Goal: Task Accomplishment & Management: Use online tool/utility

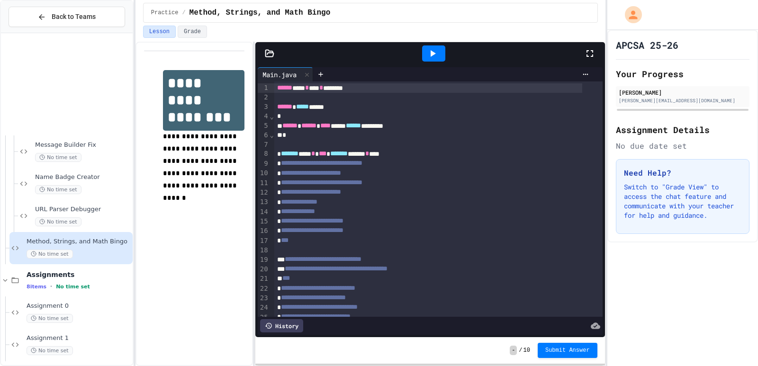
scroll to position [1104, 0]
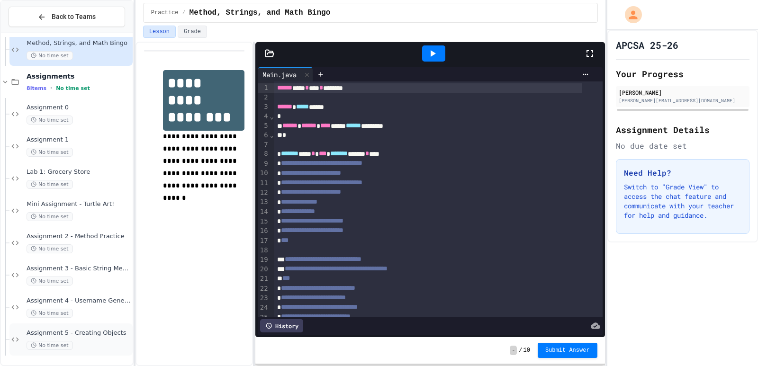
click at [77, 338] on div "Assignment 5 - Creating Objects No time set" at bounding box center [79, 339] width 104 height 21
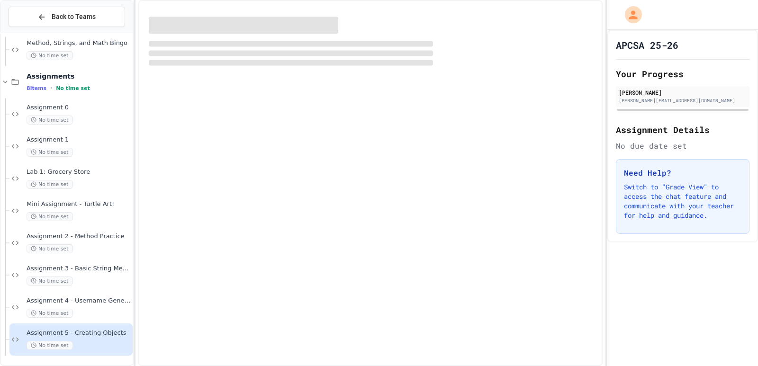
scroll to position [1093, 0]
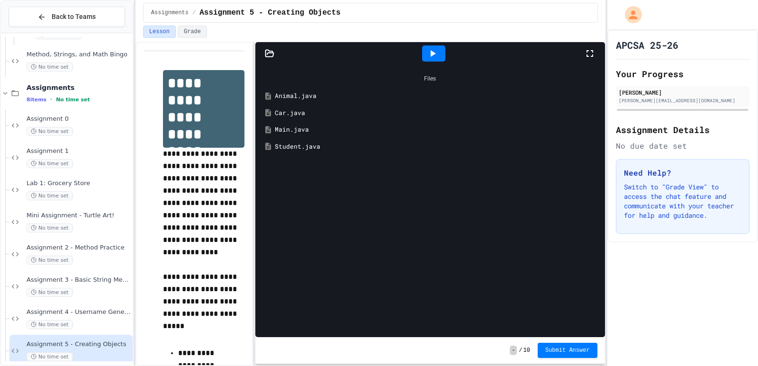
click at [299, 89] on div "Animal.java" at bounding box center [430, 96] width 340 height 17
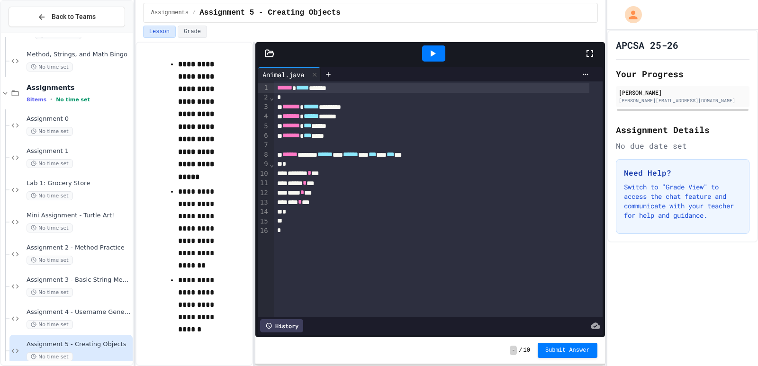
scroll to position [488, 0]
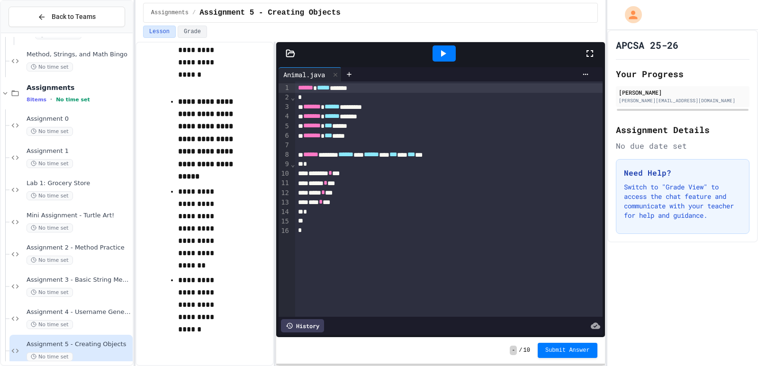
click at [305, 199] on div "**********" at bounding box center [370, 204] width 470 height 324
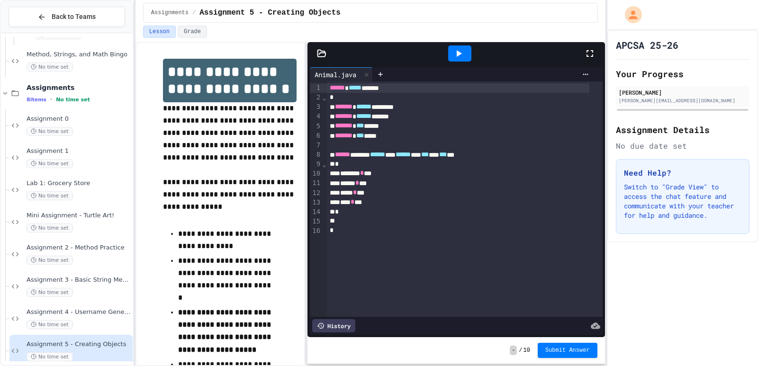
scroll to position [115, 0]
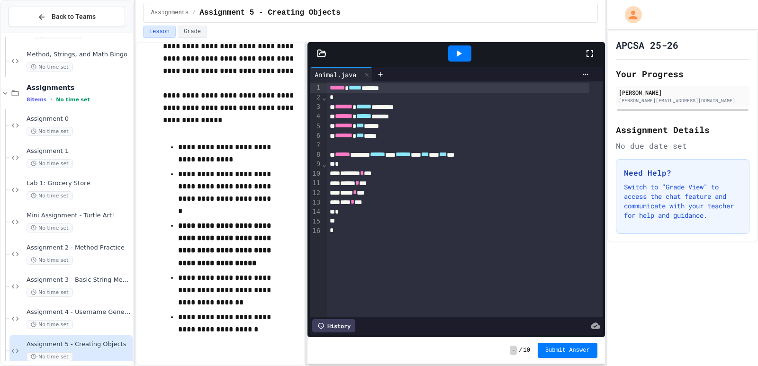
click at [324, 51] on icon at bounding box center [322, 53] width 8 height 7
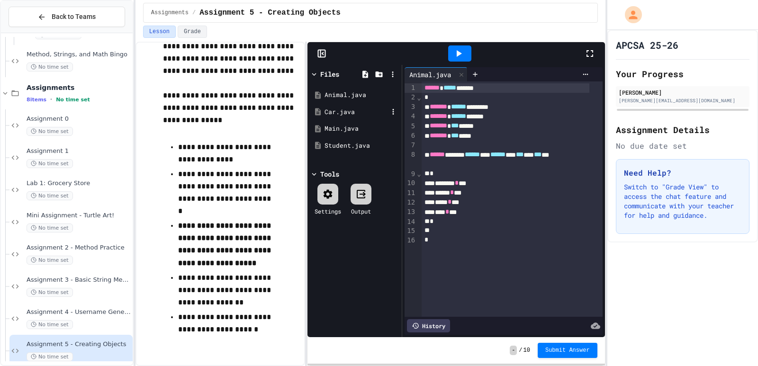
click at [362, 115] on div "Car.java" at bounding box center [355, 111] width 63 height 9
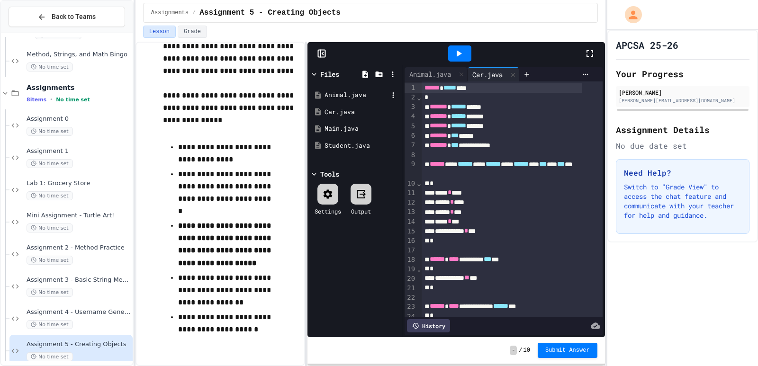
click at [343, 99] on div "Animal.java" at bounding box center [355, 94] width 63 height 9
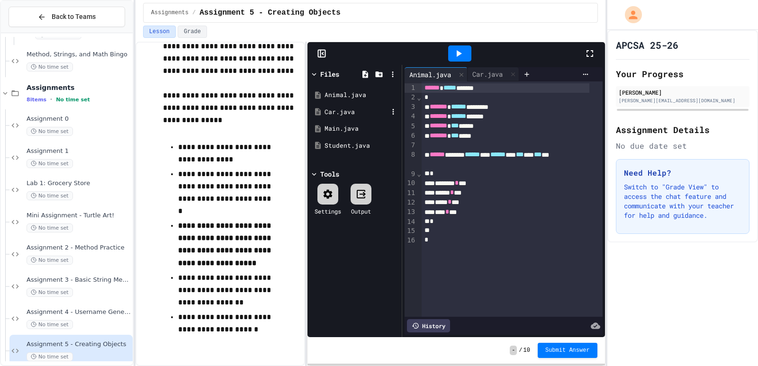
click at [344, 115] on div "Car.java" at bounding box center [355, 111] width 63 height 9
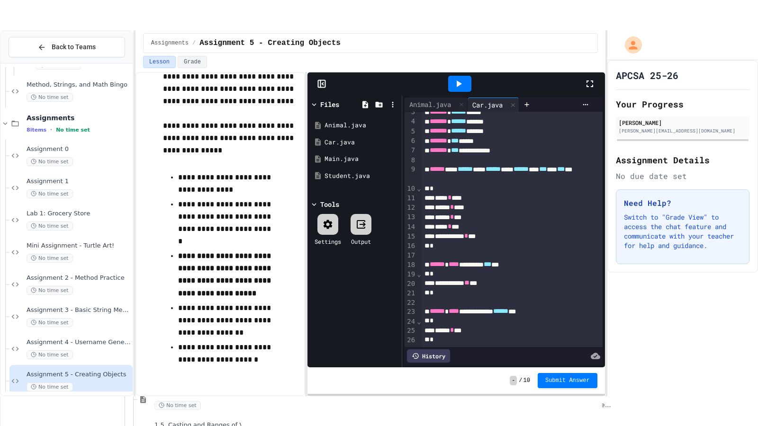
scroll to position [26, 0]
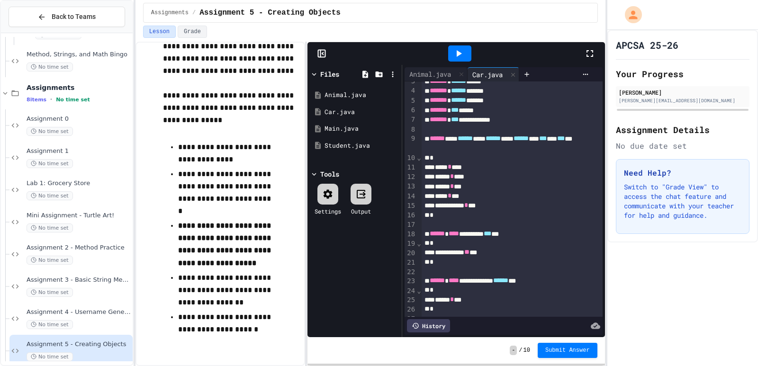
click at [589, 54] on icon at bounding box center [589, 53] width 11 height 11
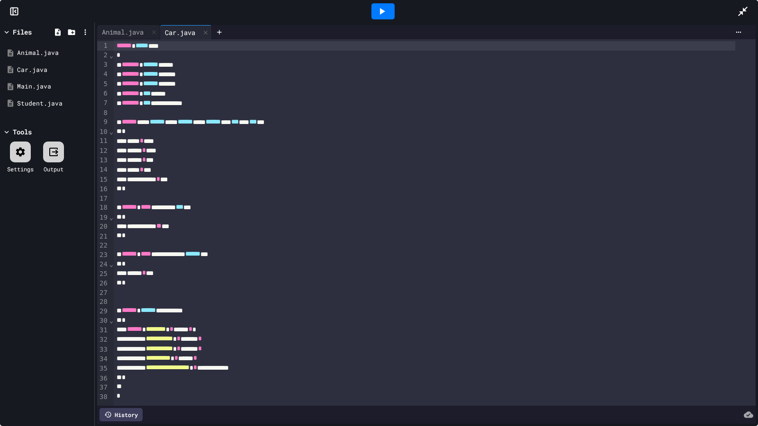
scroll to position [12, 0]
click at [175, 184] on div "*" at bounding box center [424, 188] width 621 height 9
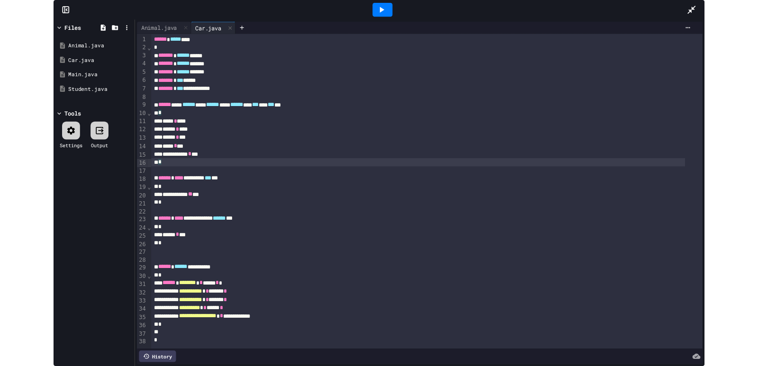
scroll to position [13, 0]
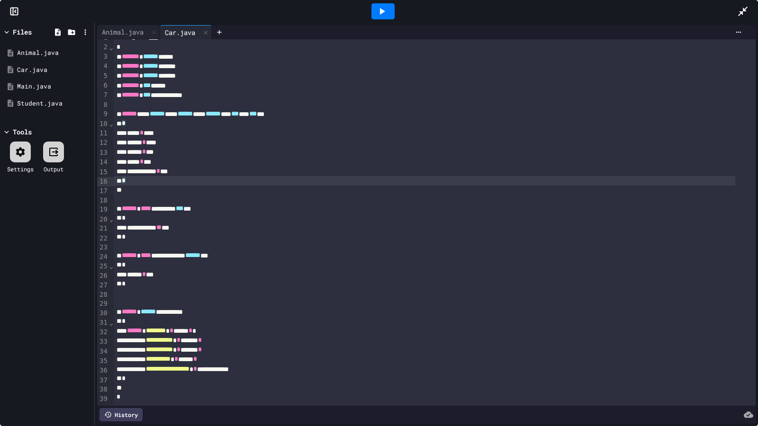
click at [175, 179] on div "*" at bounding box center [424, 180] width 621 height 9
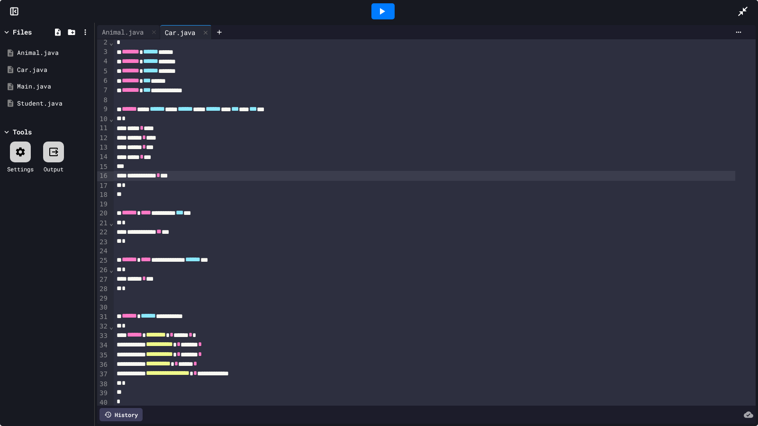
click at [149, 164] on div at bounding box center [424, 166] width 621 height 9
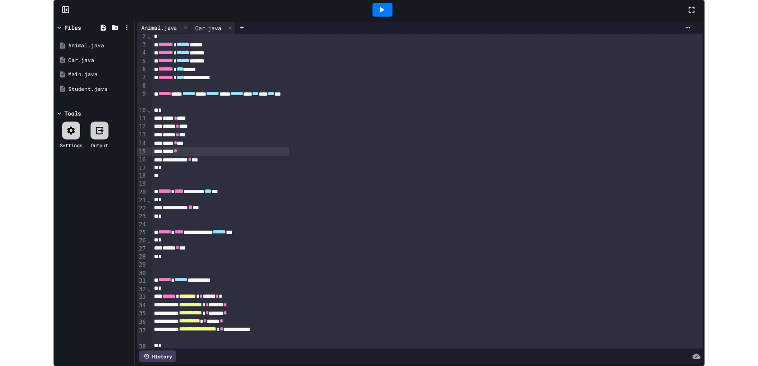
scroll to position [115, 0]
